Goal: Task Accomplishment & Management: Use online tool/utility

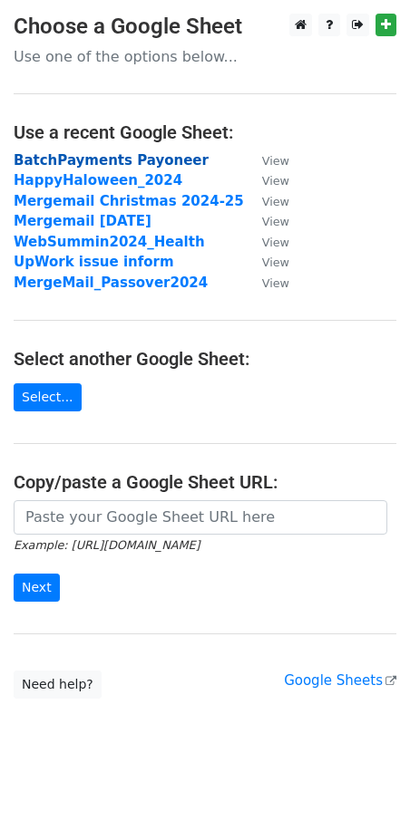
click at [82, 158] on strong "BatchPayments Payoneer" at bounding box center [111, 160] width 195 height 16
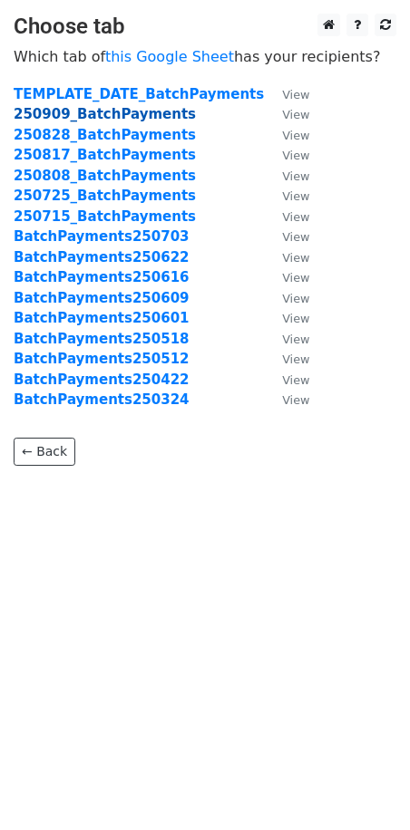
click at [98, 111] on strong "250909_BatchPayments" at bounding box center [105, 114] width 182 height 16
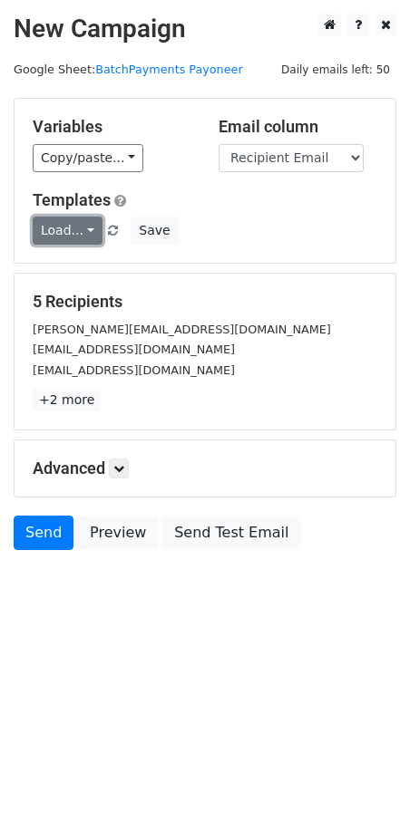
click at [83, 237] on link "Load..." at bounding box center [68, 231] width 70 height 28
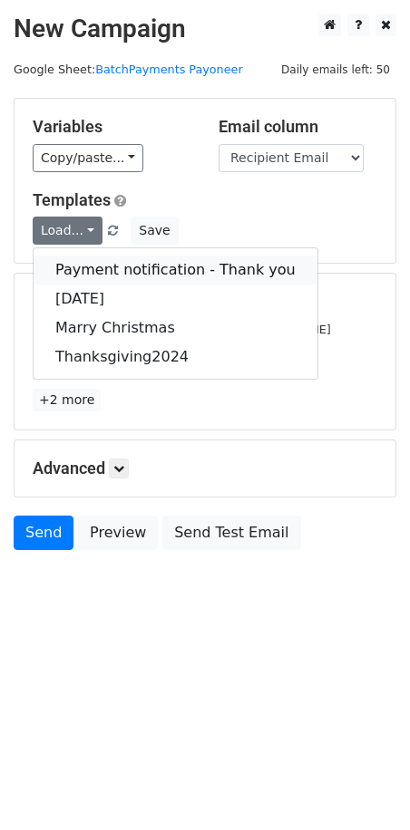
click at [91, 276] on link "Payment notification - Thank you" at bounding box center [176, 270] width 284 height 29
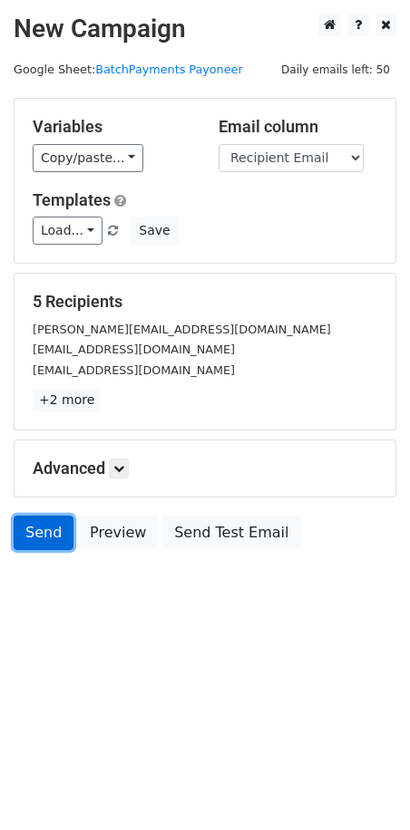
click at [43, 539] on link "Send" at bounding box center [44, 533] width 60 height 34
